Goal: Find contact information: Find contact information

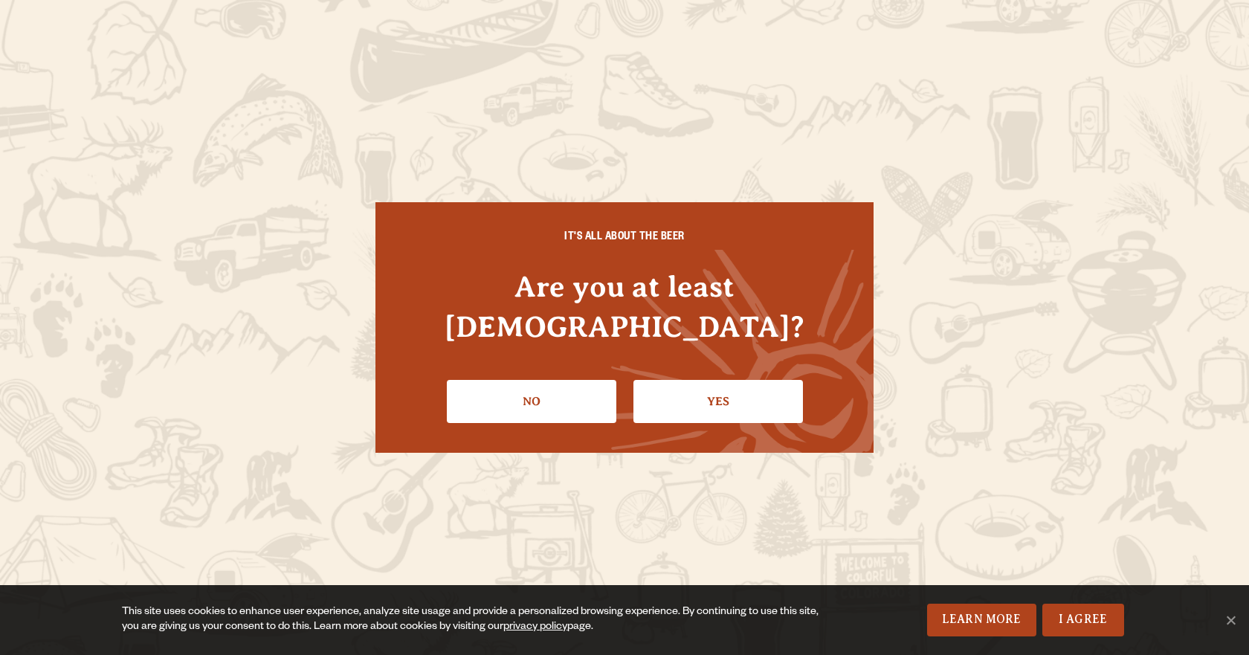
click at [649, 380] on link "Yes" at bounding box center [719, 401] width 170 height 43
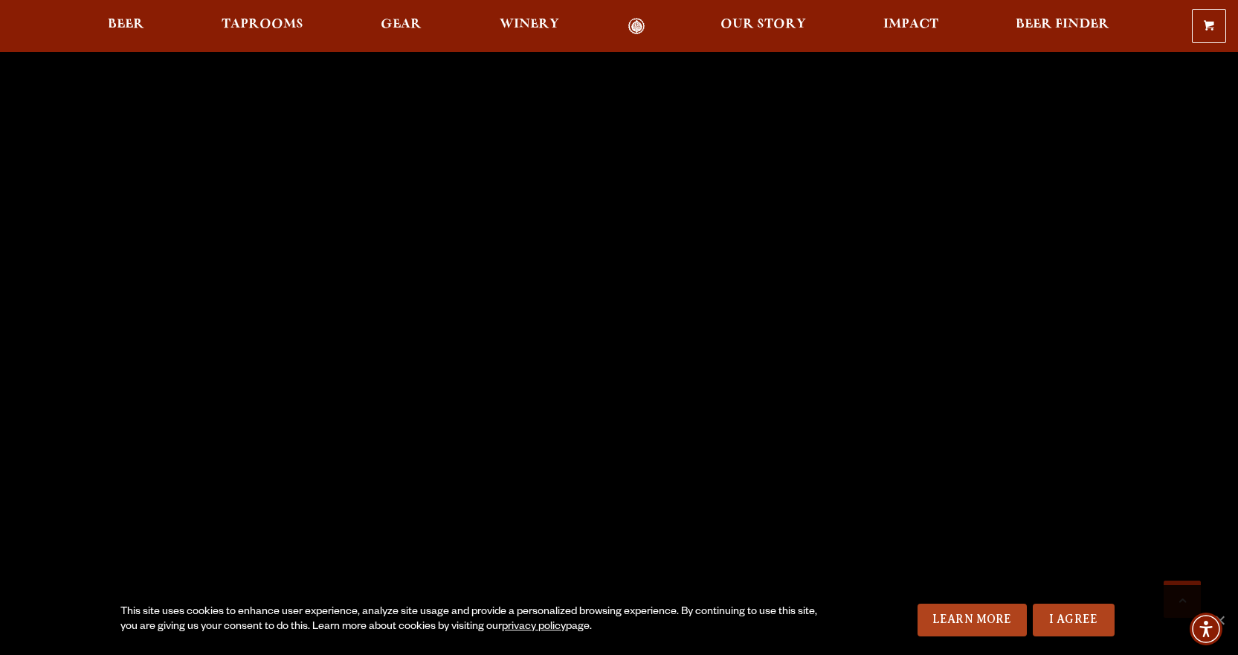
scroll to position [4361, 0]
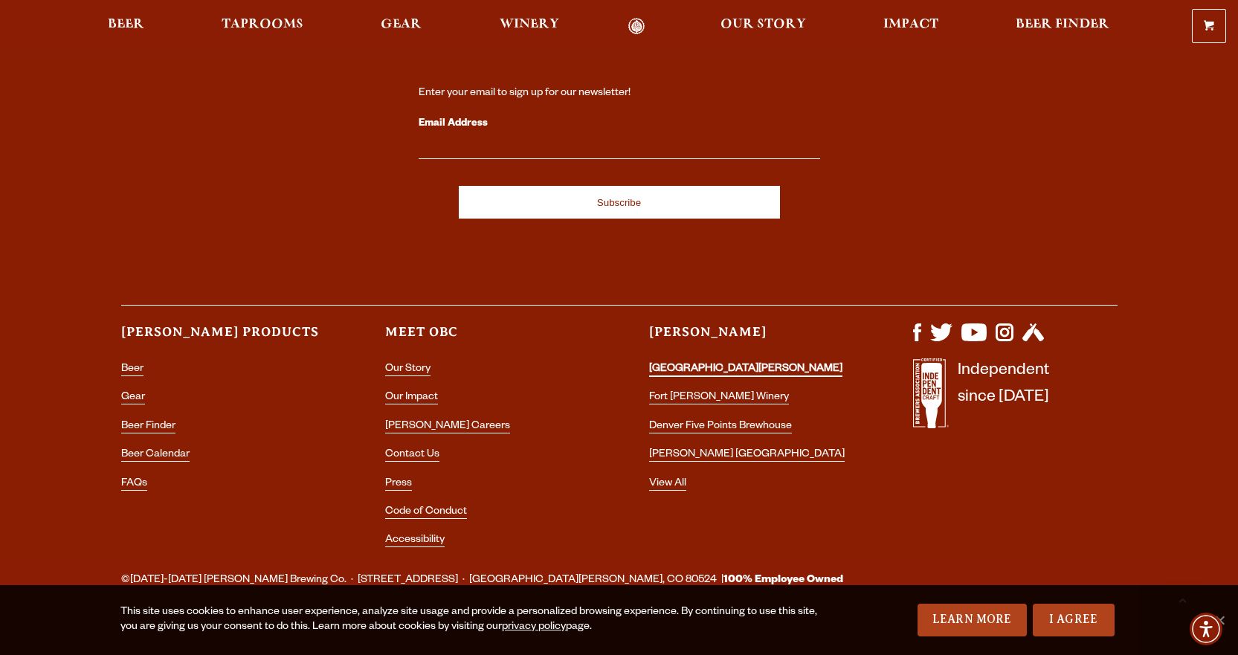
click at [740, 364] on link "[GEOGRAPHIC_DATA][PERSON_NAME]" at bounding box center [745, 370] width 193 height 13
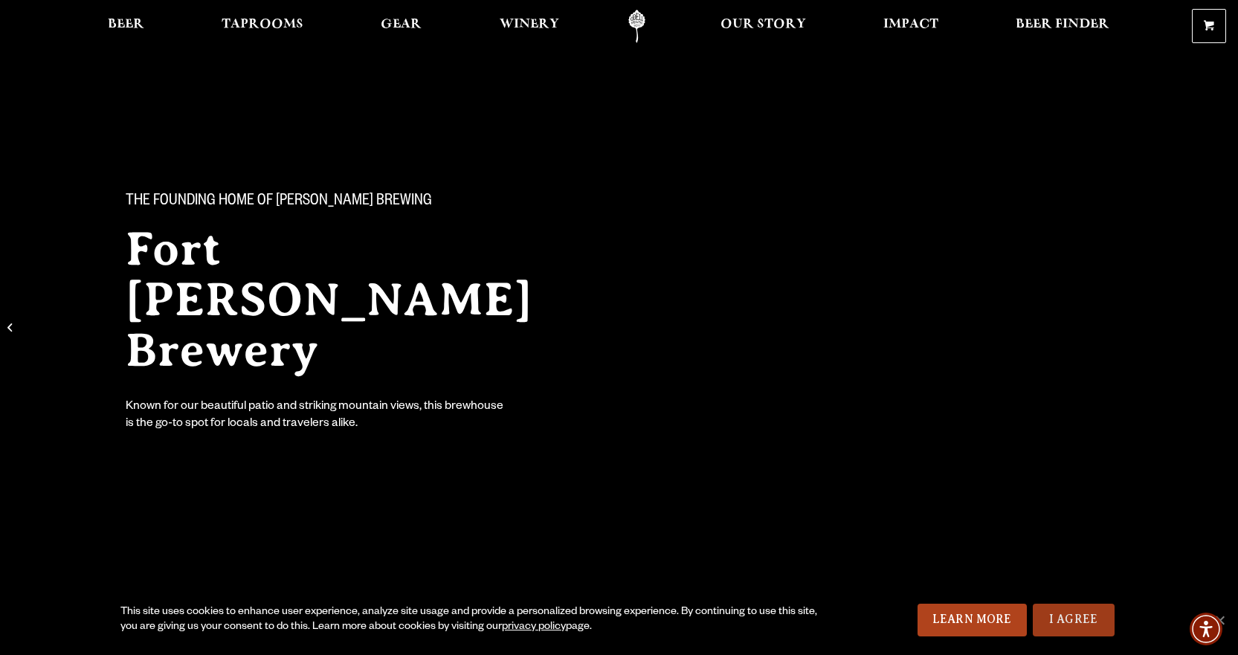
drag, startPoint x: 1056, startPoint y: 628, endPoint x: 1060, endPoint y: 618, distance: 10.6
click at [1057, 627] on link "I Agree" at bounding box center [1074, 620] width 82 height 33
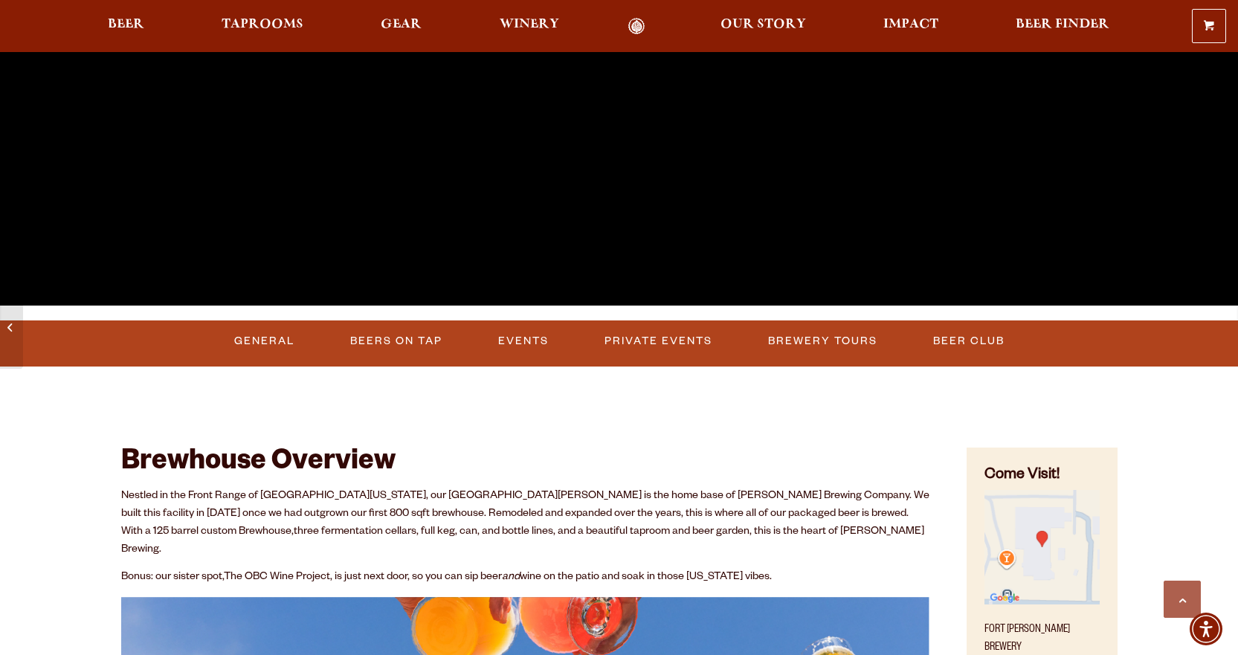
scroll to position [372, 0]
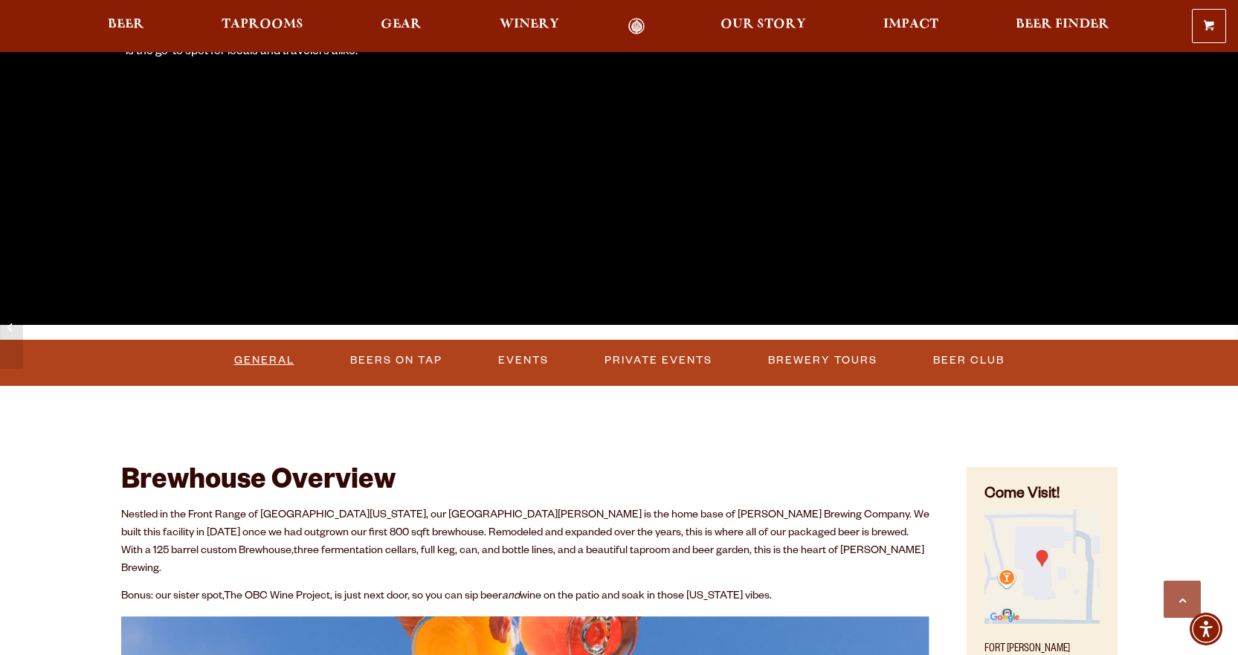
click at [248, 363] on link "General" at bounding box center [264, 361] width 72 height 34
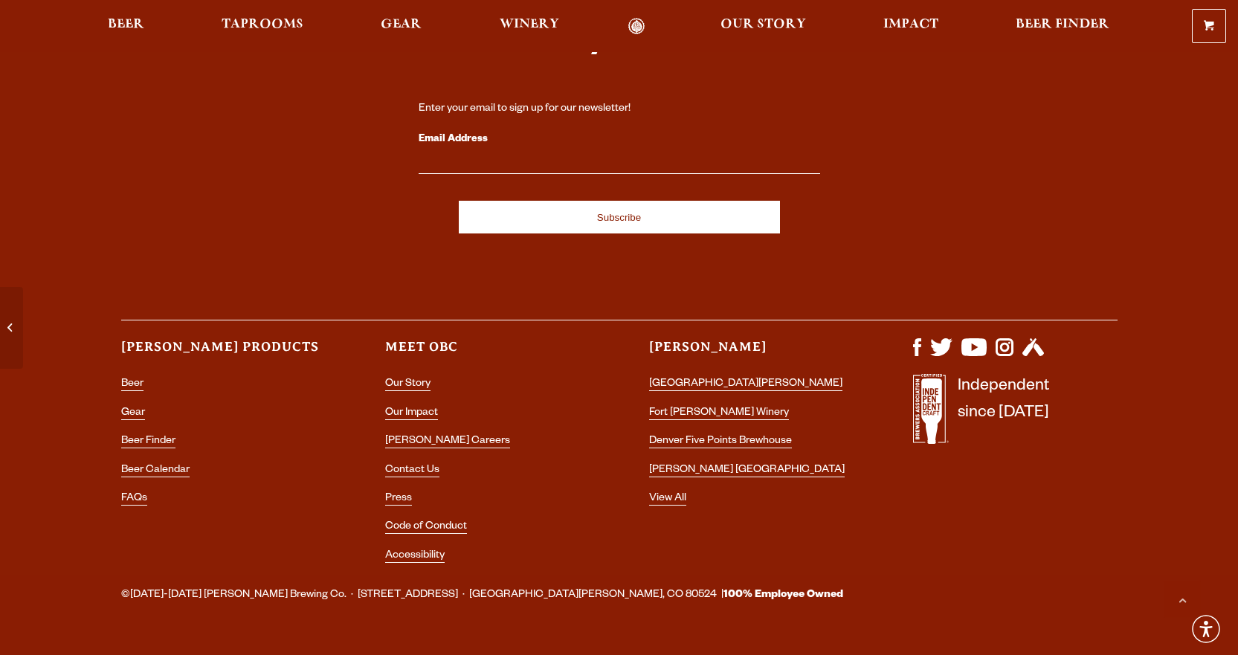
scroll to position [4307, 0]
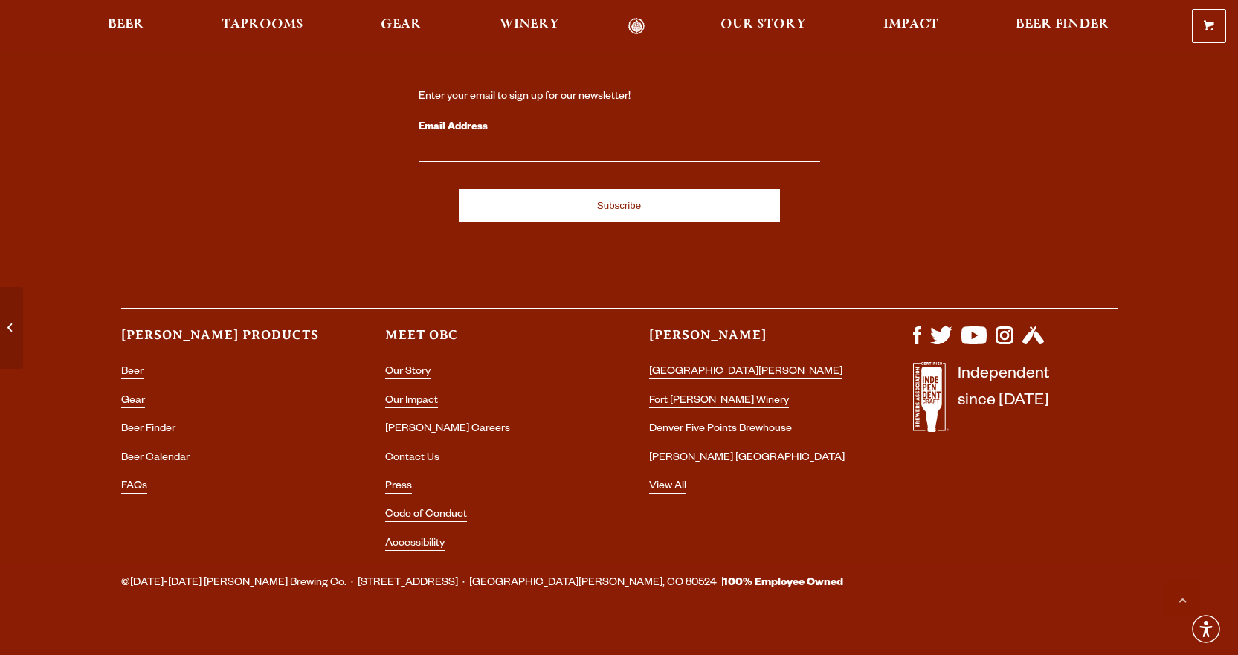
click at [422, 449] on li "Contact Us" at bounding box center [487, 458] width 204 height 19
click at [423, 453] on link "Contact Us" at bounding box center [412, 459] width 54 height 13
